Goal: Find specific page/section: Find specific page/section

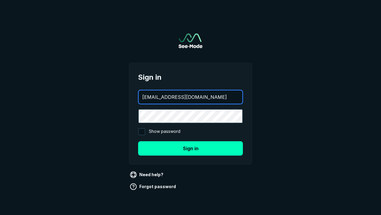
type input "[EMAIL_ADDRESS][DOMAIN_NAME]"
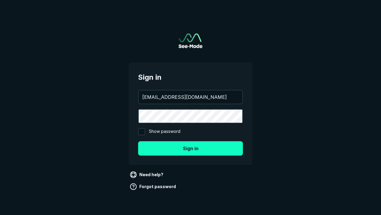
click at [191, 148] on button "Sign in" at bounding box center [190, 148] width 105 height 14
